Goal: Task Accomplishment & Management: Use online tool/utility

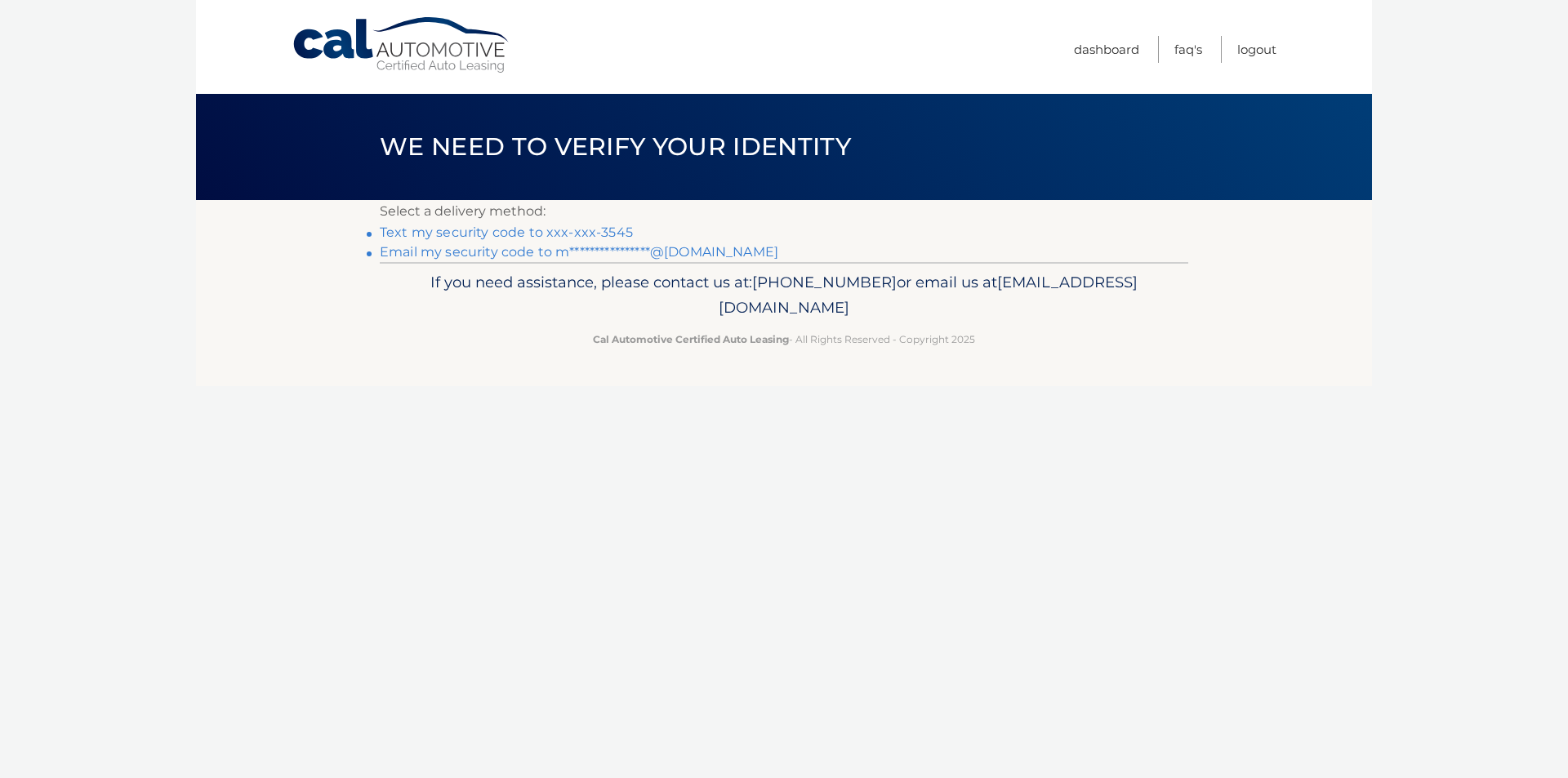
click at [593, 228] on link "Text my security code to xxx-xxx-3545" at bounding box center [506, 232] width 253 height 16
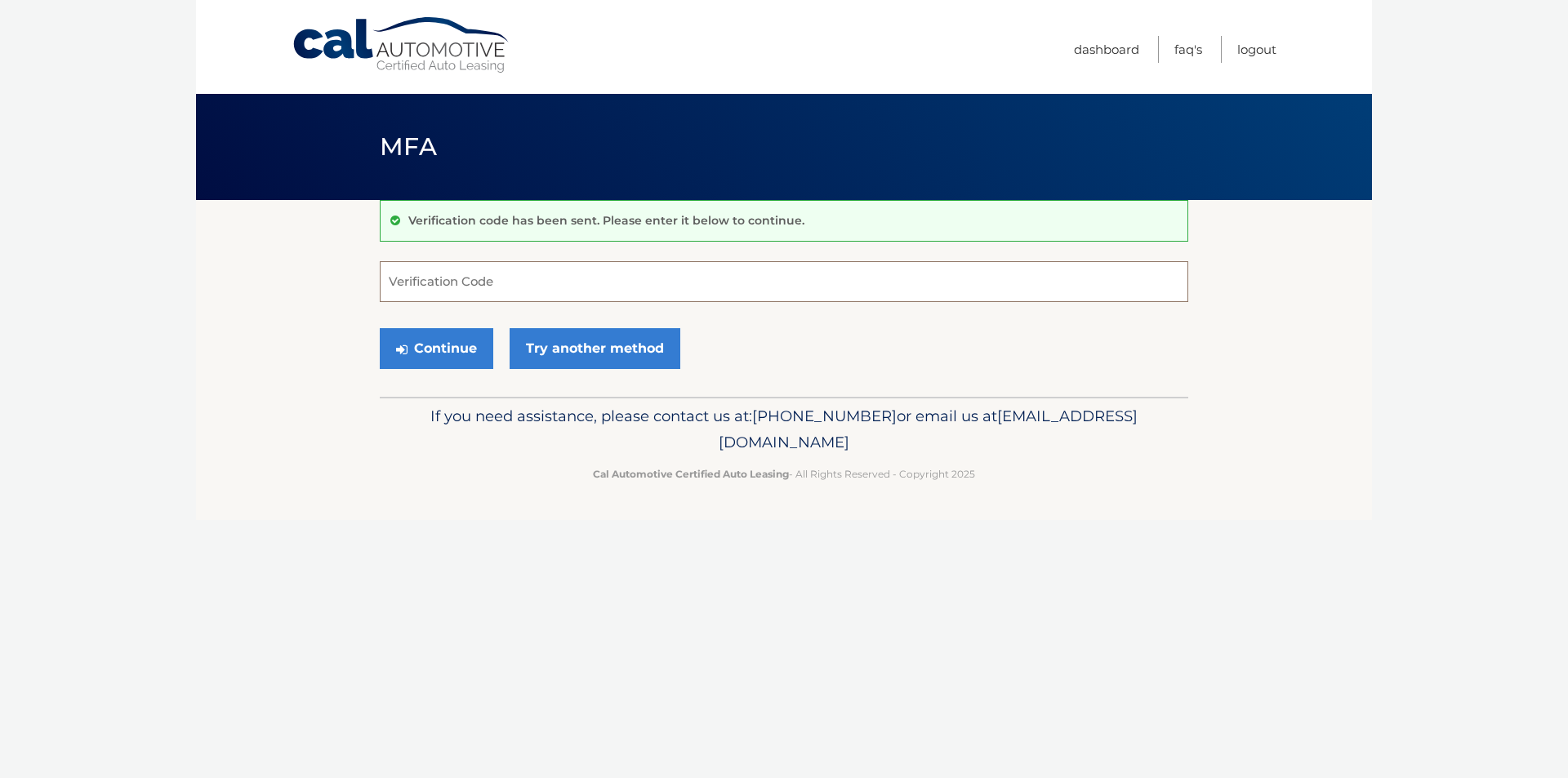
click at [612, 273] on input "Verification Code" at bounding box center [784, 281] width 809 height 41
type input "662277"
click at [475, 350] on button "Continue" at bounding box center [436, 348] width 114 height 41
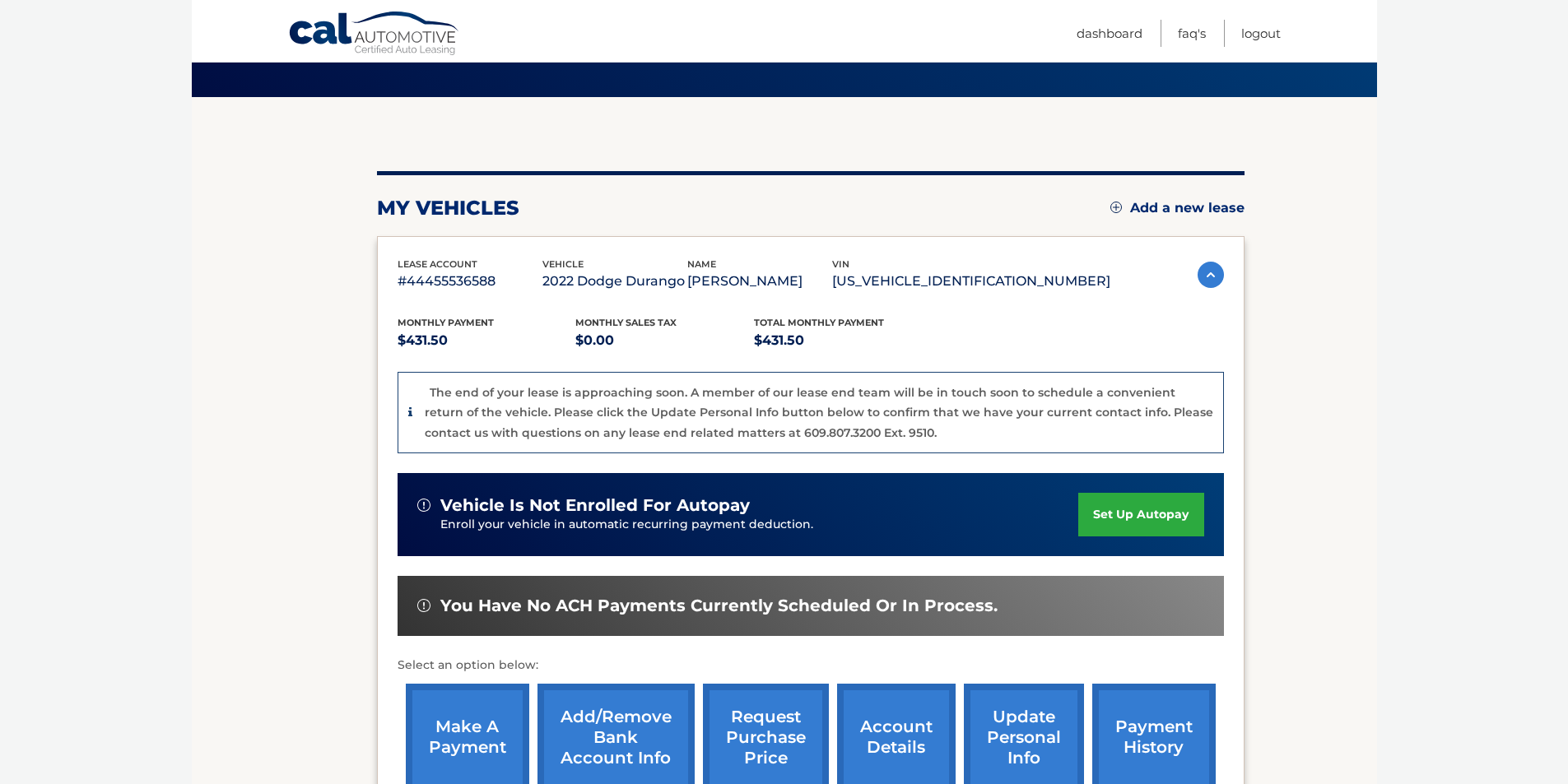
scroll to position [247, 0]
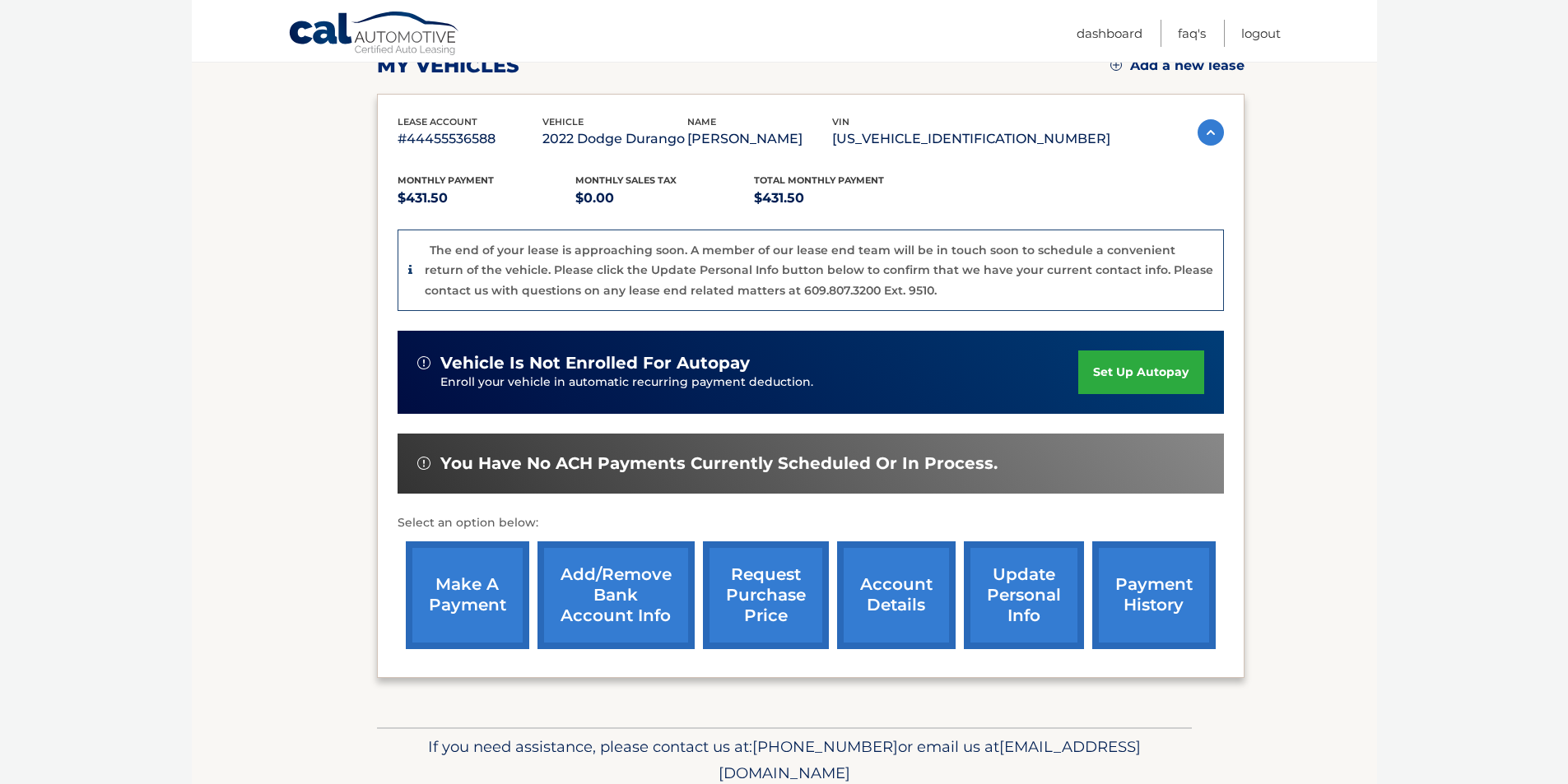
click at [492, 604] on link "make a payment" at bounding box center [467, 596] width 123 height 108
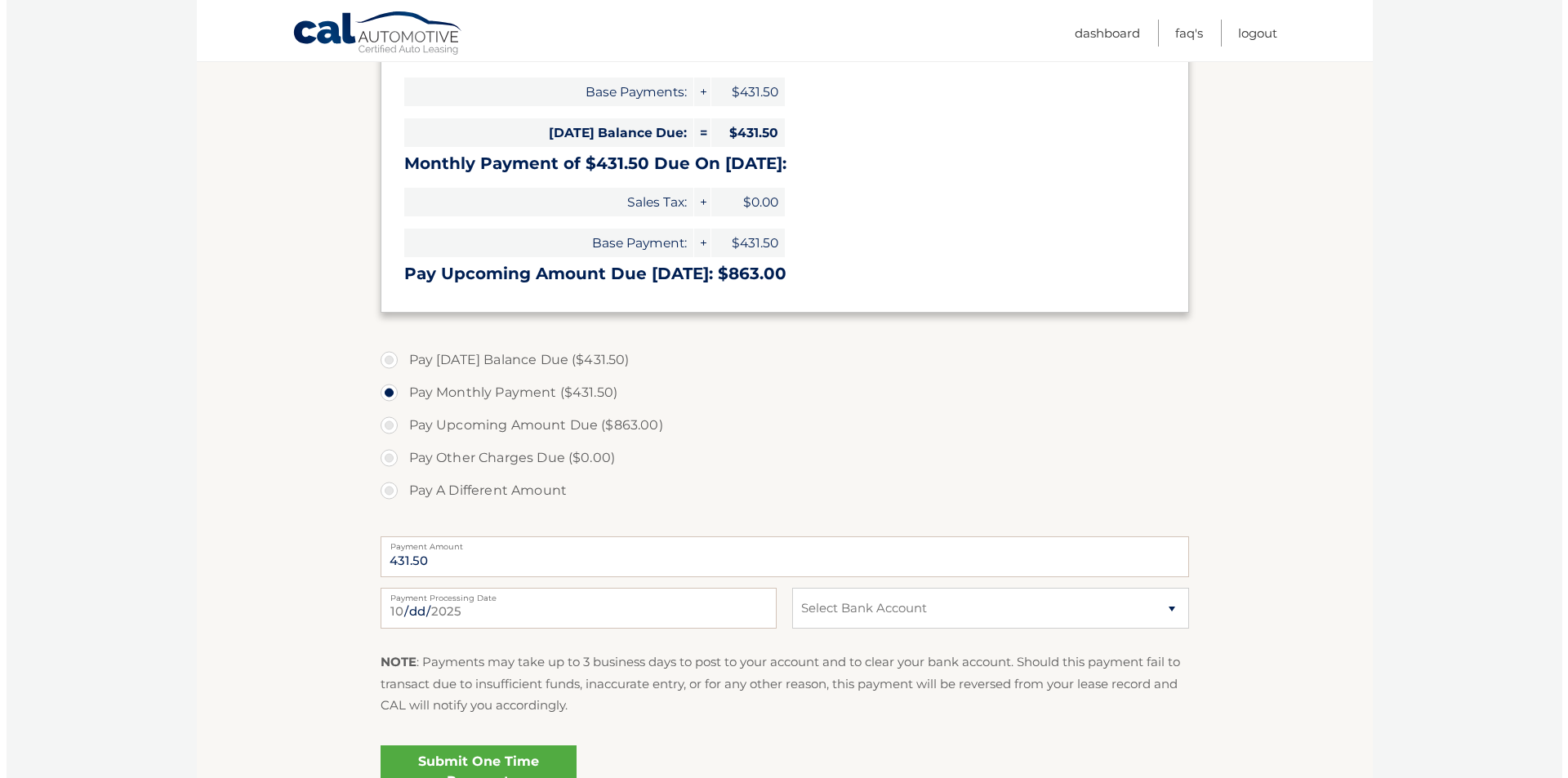
scroll to position [327, 0]
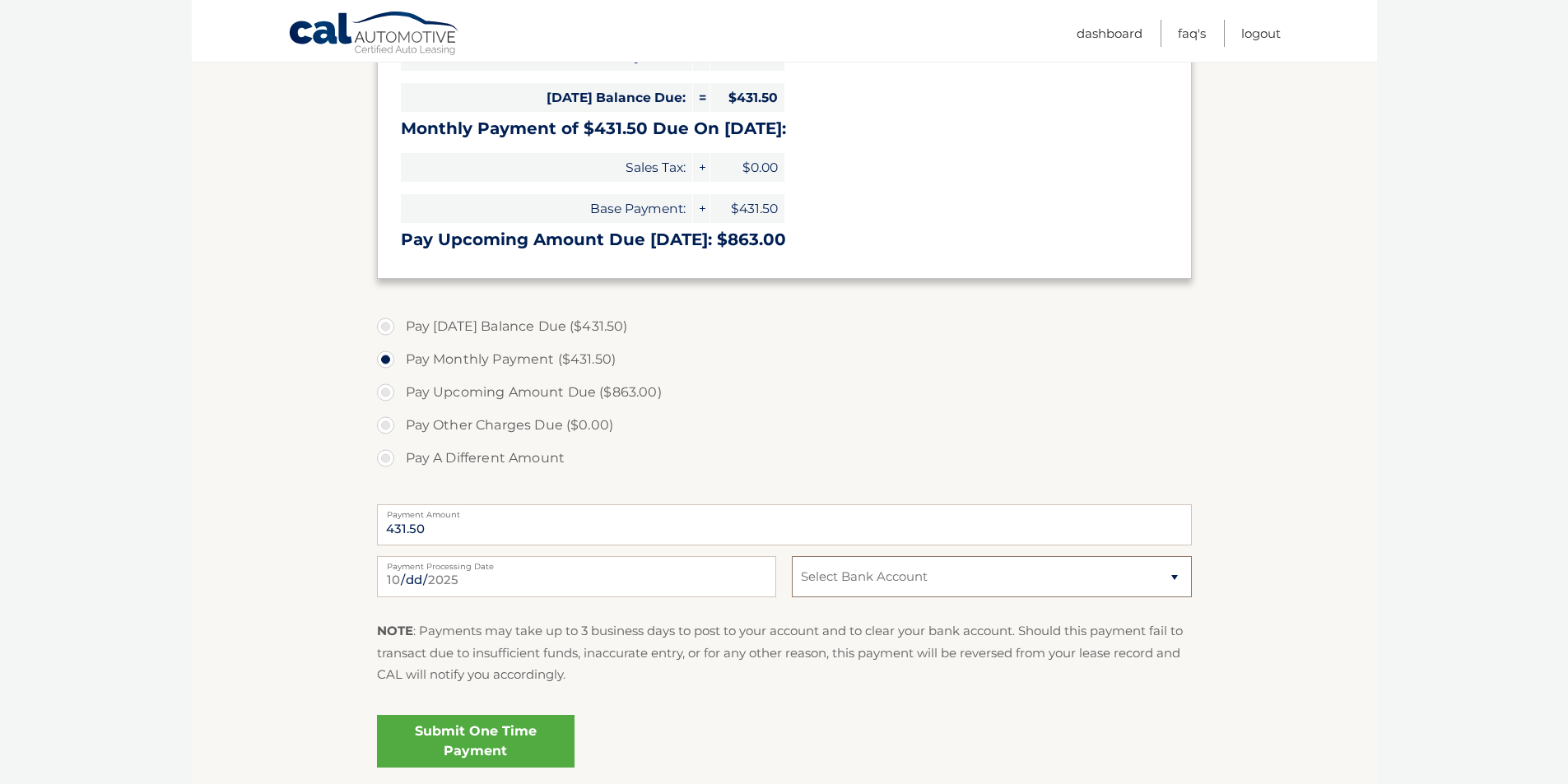
click at [963, 563] on select "Select Bank Account Checking WELLS FARGO BANK *****9555 Checking SANTANDER ****…" at bounding box center [991, 576] width 400 height 41
select select "NjdiODRlNzYtMzhkMy00OWJlLThiMTEtMmZhYWRhNjMwMTg1"
click at [792, 556] on select "Select Bank Account Checking WELLS FARGO BANK *****9555 Checking SANTANDER ****…" at bounding box center [991, 576] width 400 height 41
click at [524, 735] on link "Submit One Time Payment" at bounding box center [476, 741] width 198 height 53
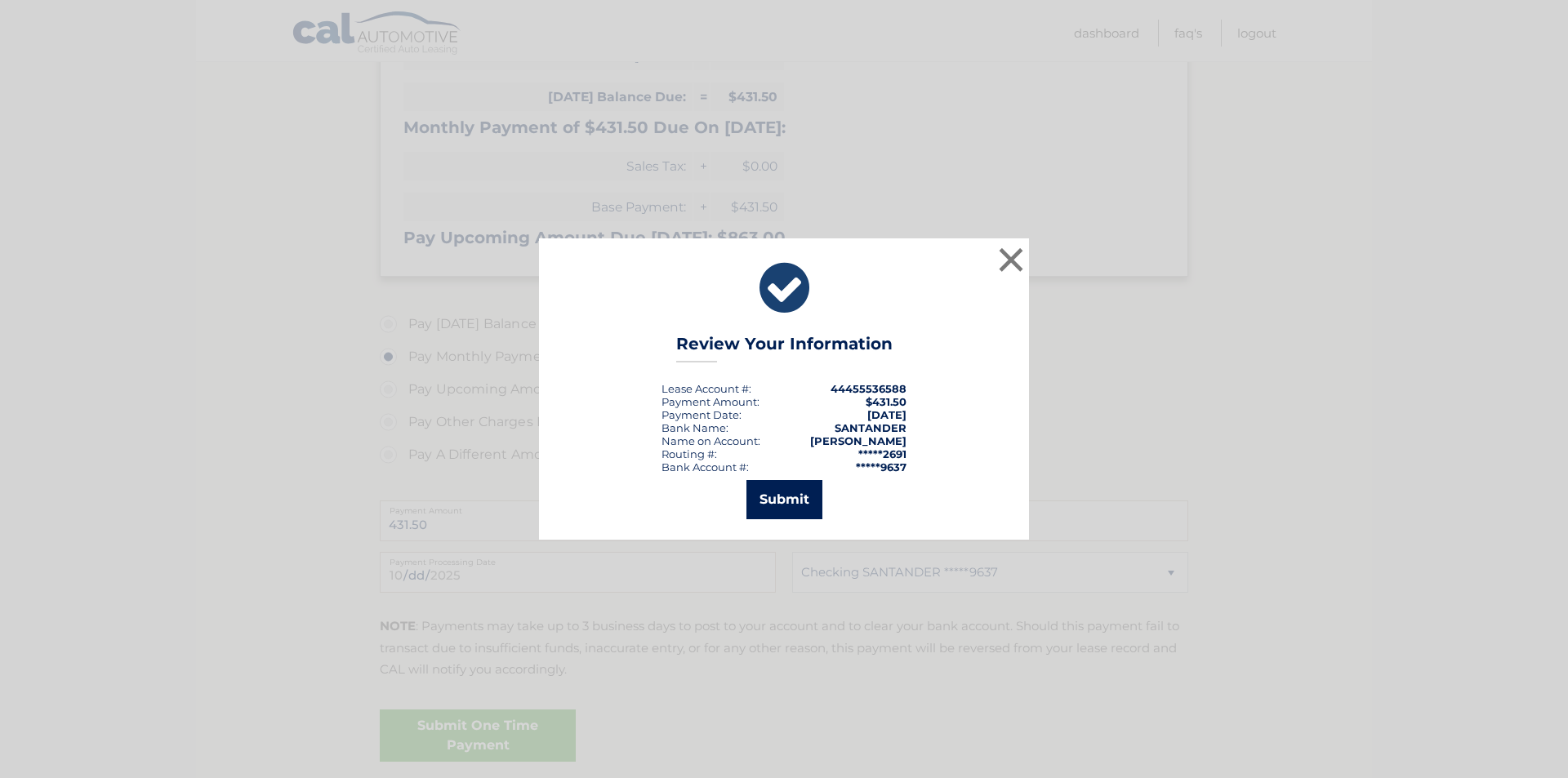
click at [787, 505] on button "Submit" at bounding box center [784, 500] width 76 height 39
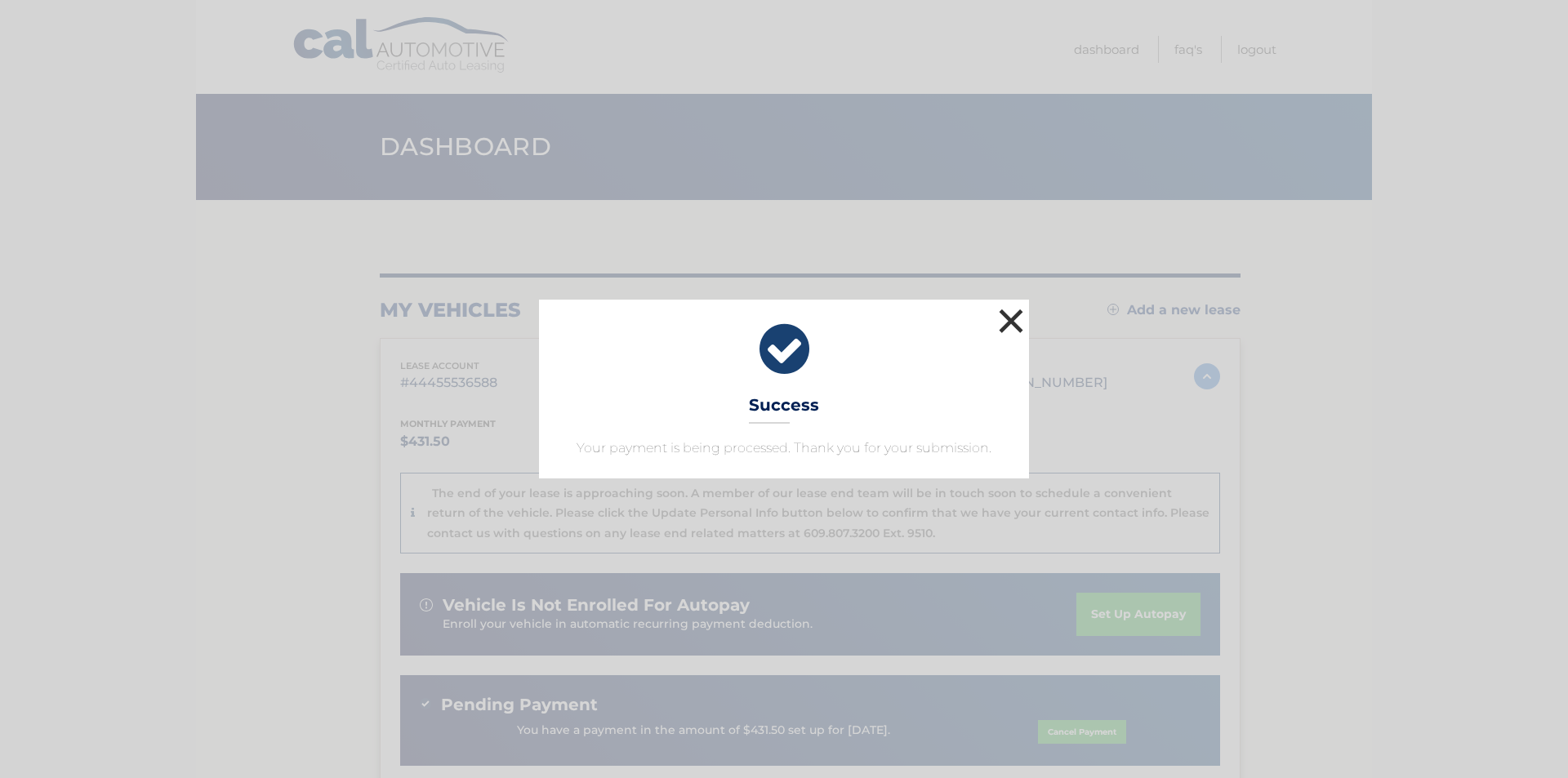
click at [1015, 328] on button "×" at bounding box center [1010, 321] width 32 height 32
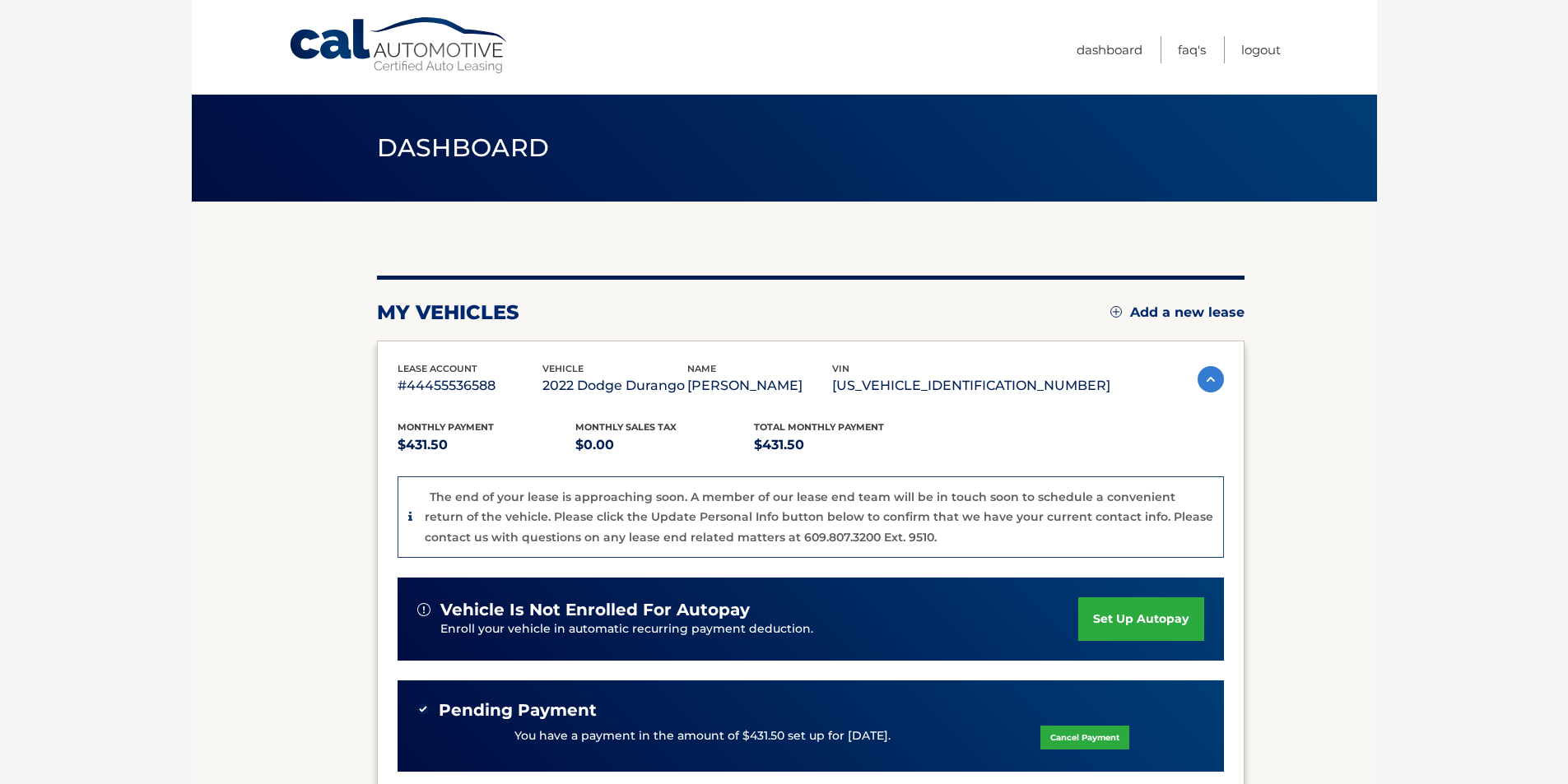
click at [1444, 337] on body "Cal Automotive Menu Dashboard FAQ's Logout" at bounding box center [784, 392] width 1568 height 784
